Goal: Task Accomplishment & Management: Complete application form

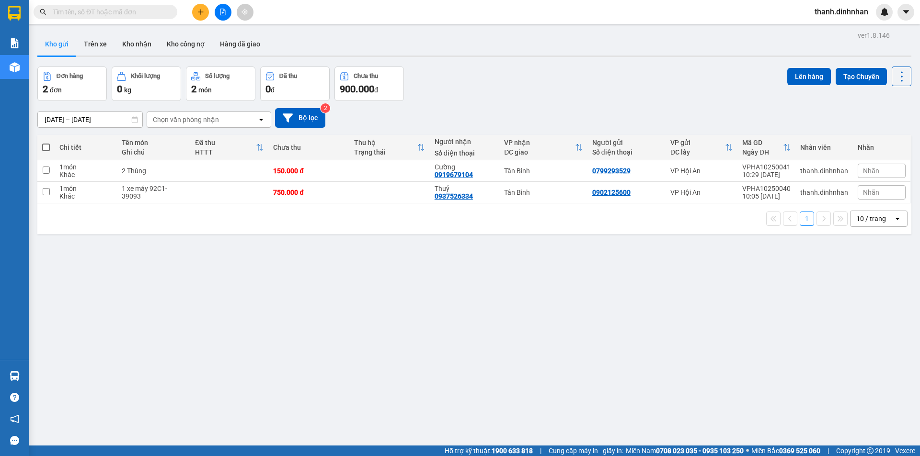
click at [204, 16] on button at bounding box center [200, 12] width 17 height 17
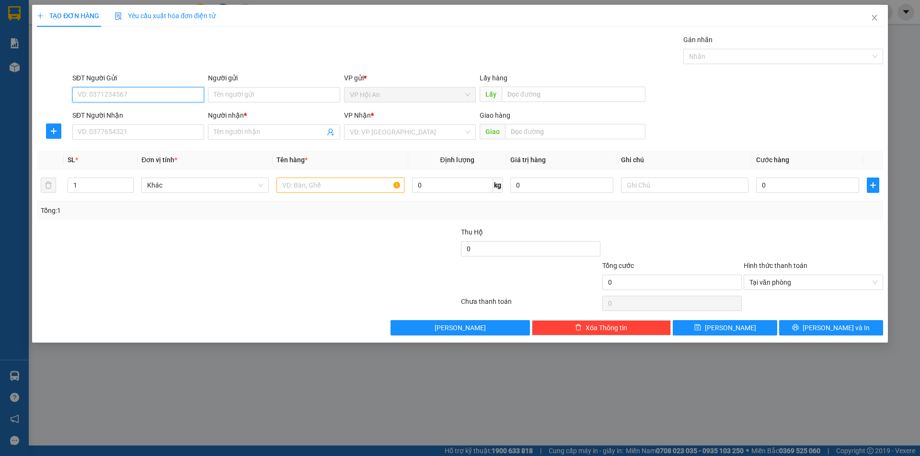
click at [96, 89] on input "SĐT Người Gửi" at bounding box center [138, 94] width 132 height 15
type input "0766571994"
click at [142, 114] on div "0766571994 - QUAN" at bounding box center [138, 114] width 120 height 11
type input "QUAN"
type input "0766571994"
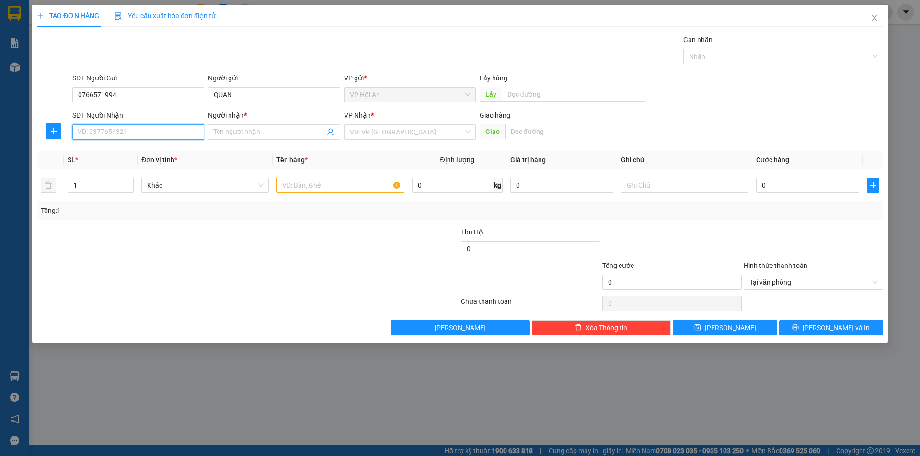
click at [114, 135] on input "SĐT Người Nhận" at bounding box center [138, 132] width 132 height 15
click at [122, 171] on div "0333561527 - [PERSON_NAME]" at bounding box center [138, 166] width 120 height 11
type input "0333561527"
type input "Ông Sáu"
click at [355, 189] on input "text" at bounding box center [339, 185] width 127 height 15
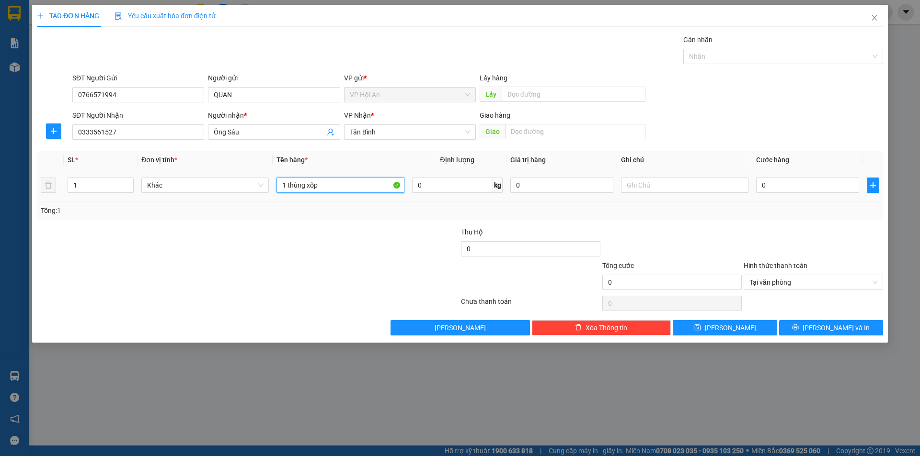
drag, startPoint x: 290, startPoint y: 186, endPoint x: 346, endPoint y: 190, distance: 56.2
click at [294, 187] on input "1 thùng xốp" at bounding box center [339, 185] width 127 height 15
type input "1 Thùng xốp"
click at [774, 181] on input "0" at bounding box center [807, 185] width 103 height 15
type input "1"
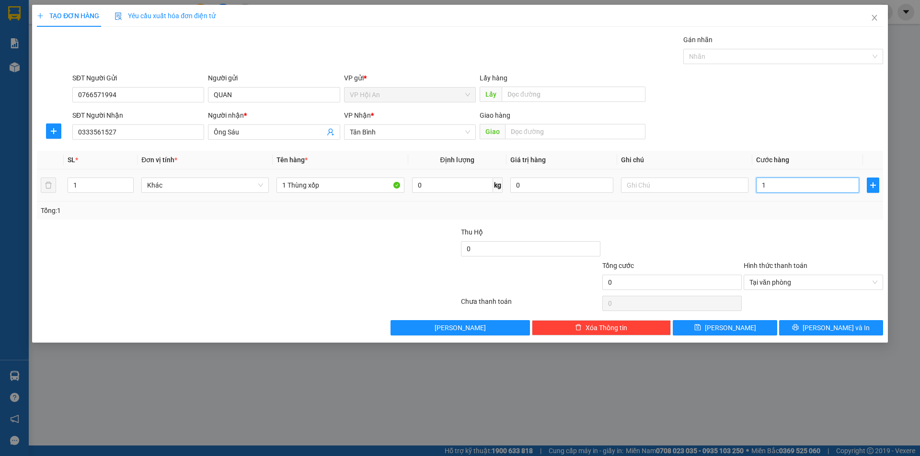
type input "1"
type input "15"
type input "150"
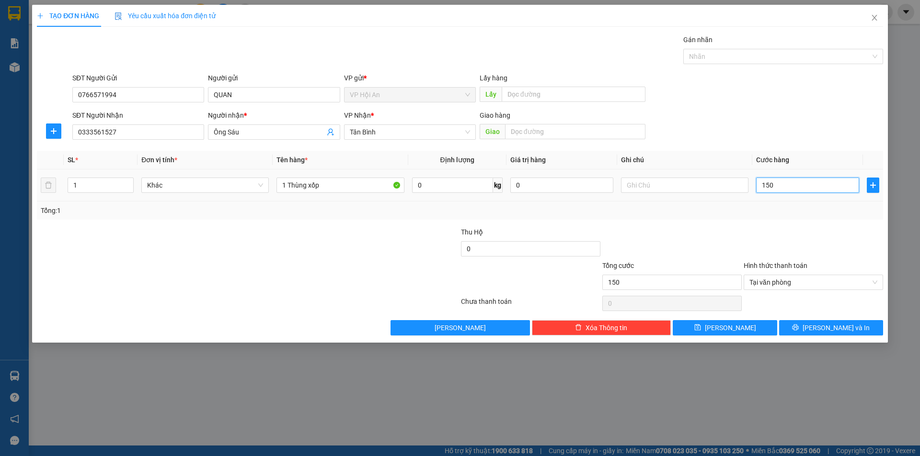
type input "1.500"
type input "15.000"
type input "150.000"
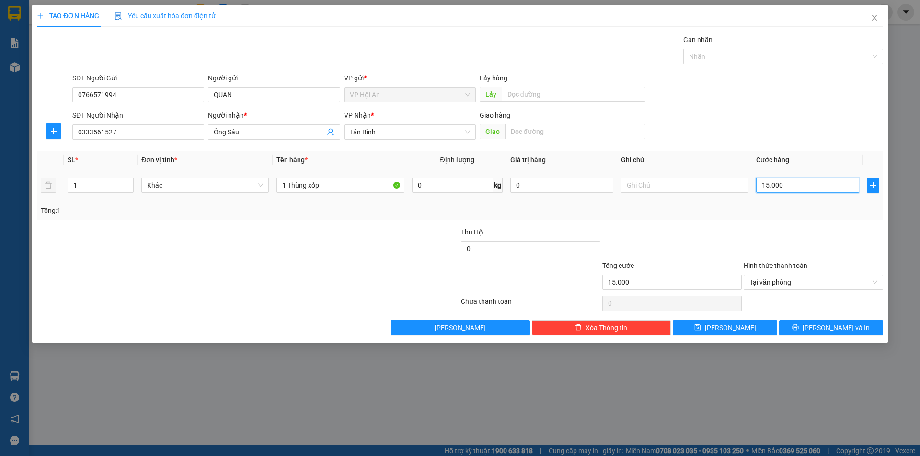
type input "150.000"
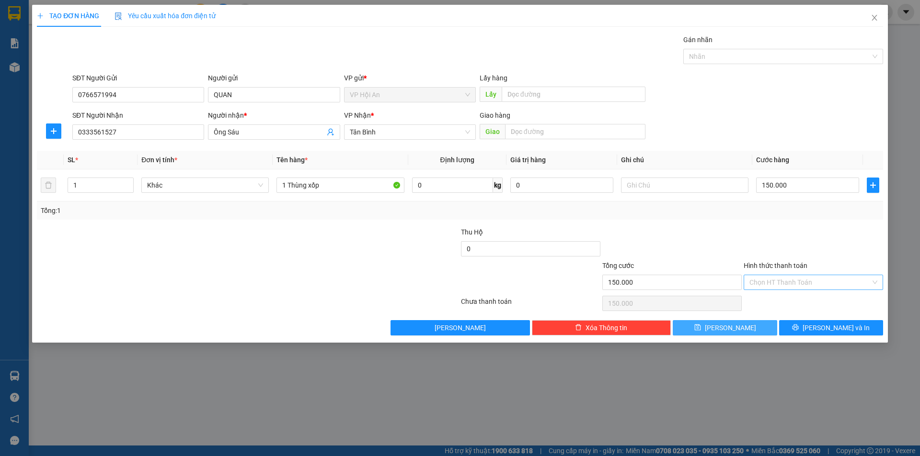
click at [712, 328] on button "[PERSON_NAME]" at bounding box center [724, 327] width 104 height 15
type input "0"
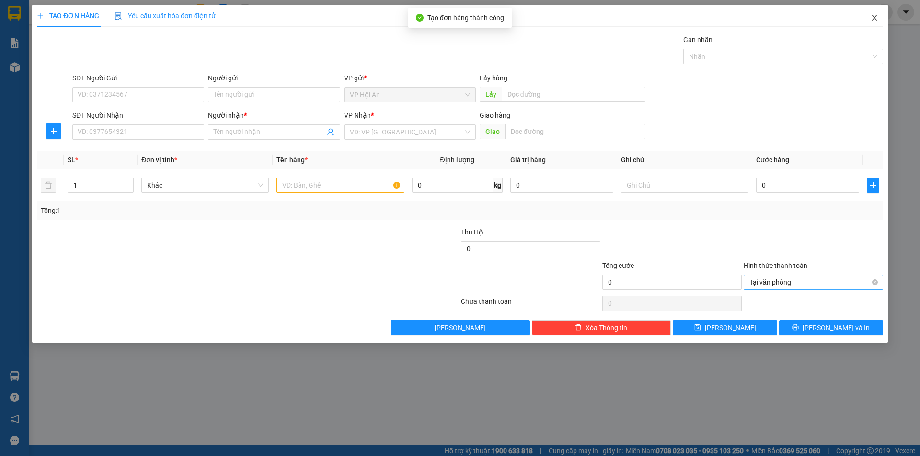
click at [874, 22] on icon "close" at bounding box center [874, 18] width 8 height 8
